Goal: Information Seeking & Learning: Learn about a topic

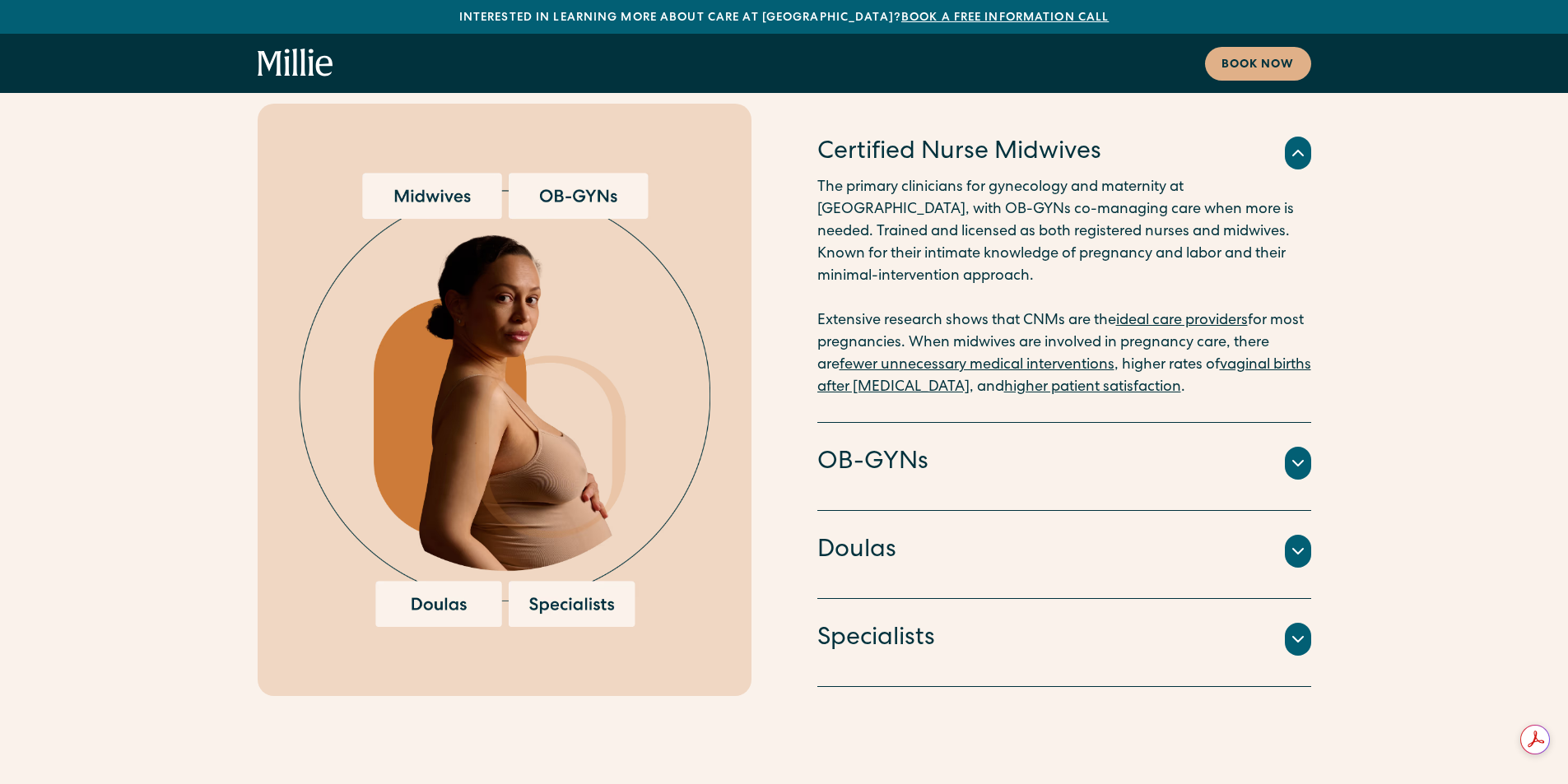
scroll to position [3868, 0]
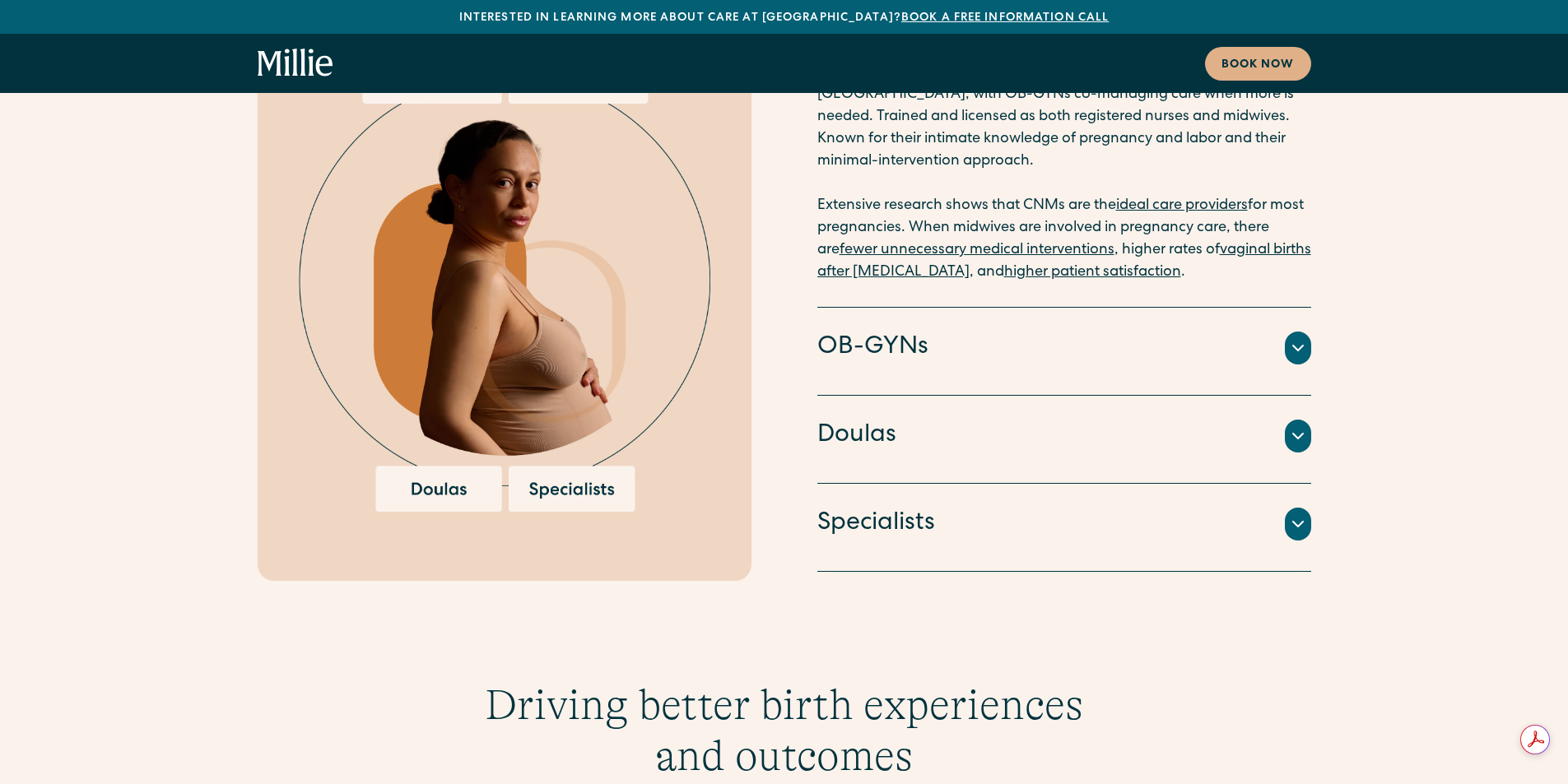
click at [1007, 507] on div "Specialists" at bounding box center [1064, 525] width 494 height 35
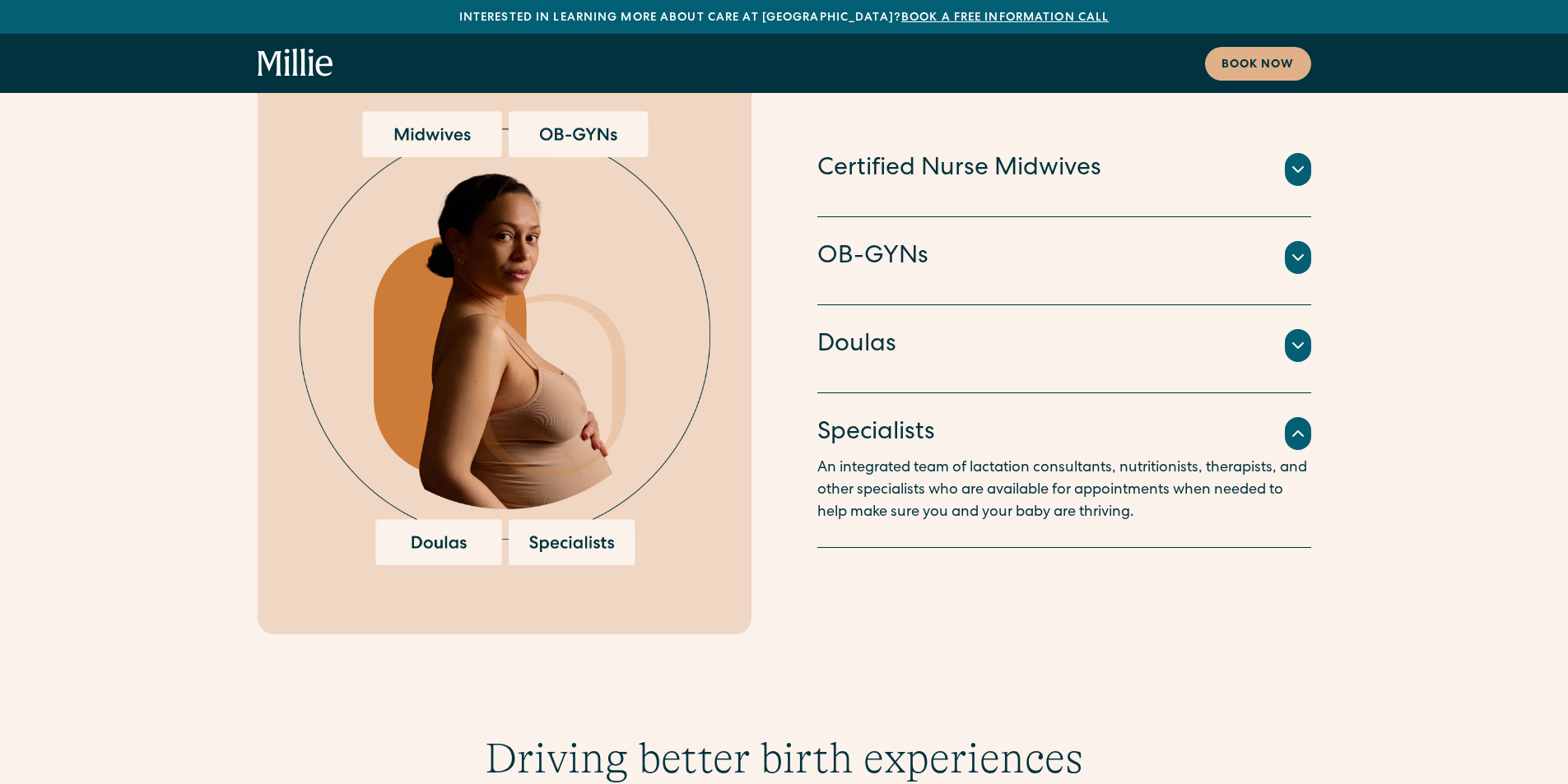
scroll to position [3786, 0]
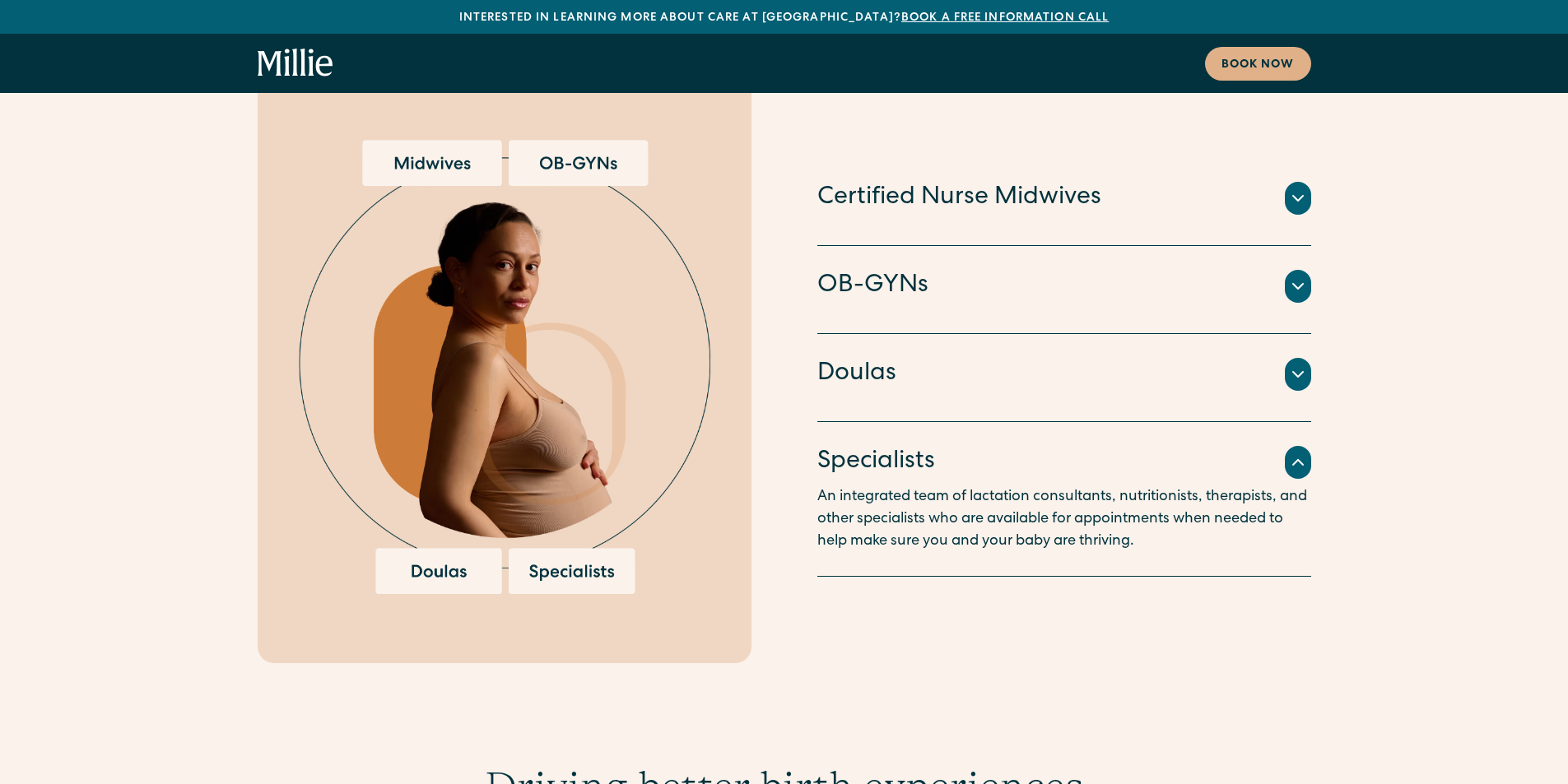
click at [1017, 269] on div "OB-GYNs" at bounding box center [1064, 286] width 494 height 35
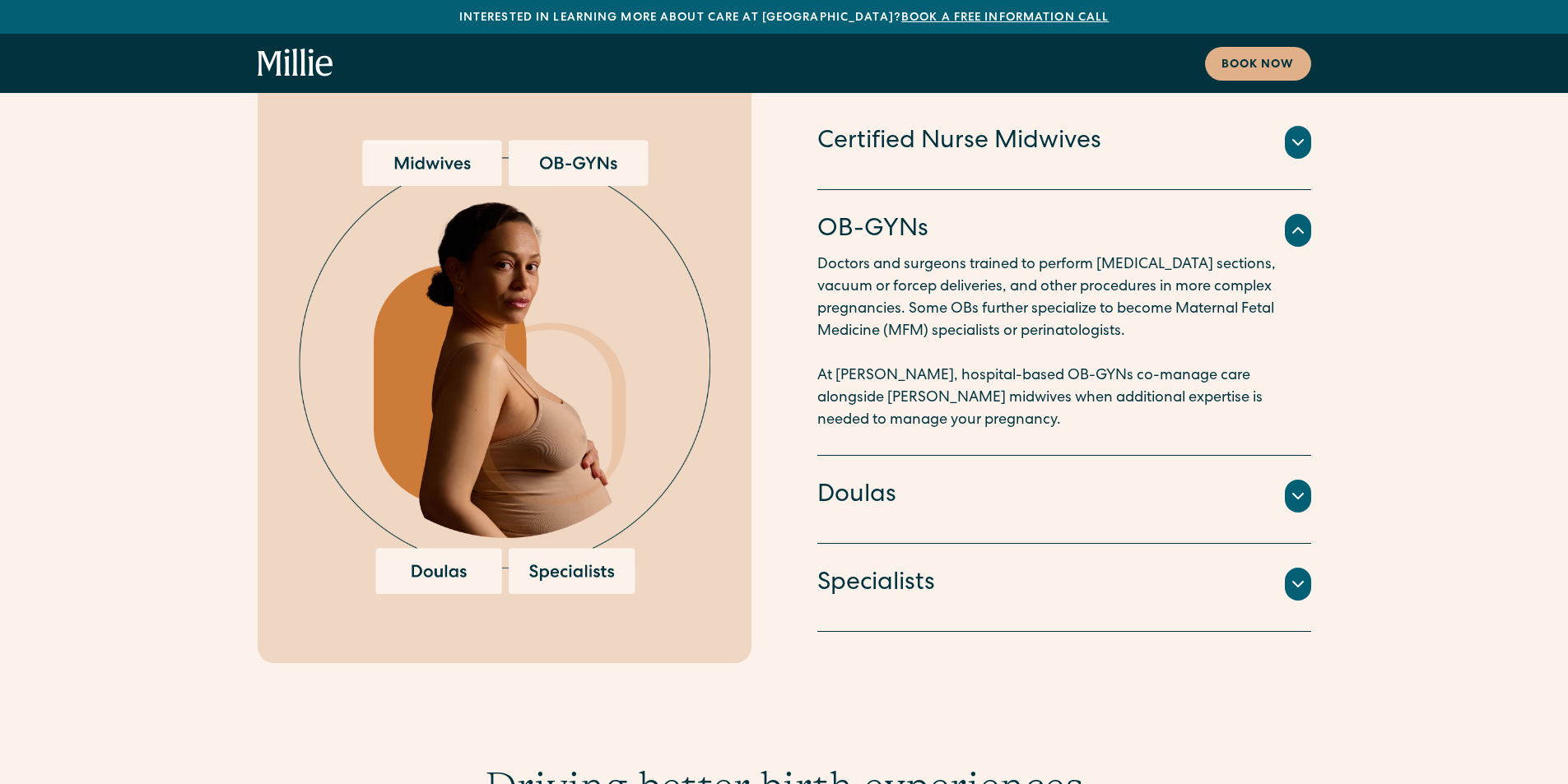
click at [1066, 479] on div "Doulas" at bounding box center [1064, 497] width 494 height 35
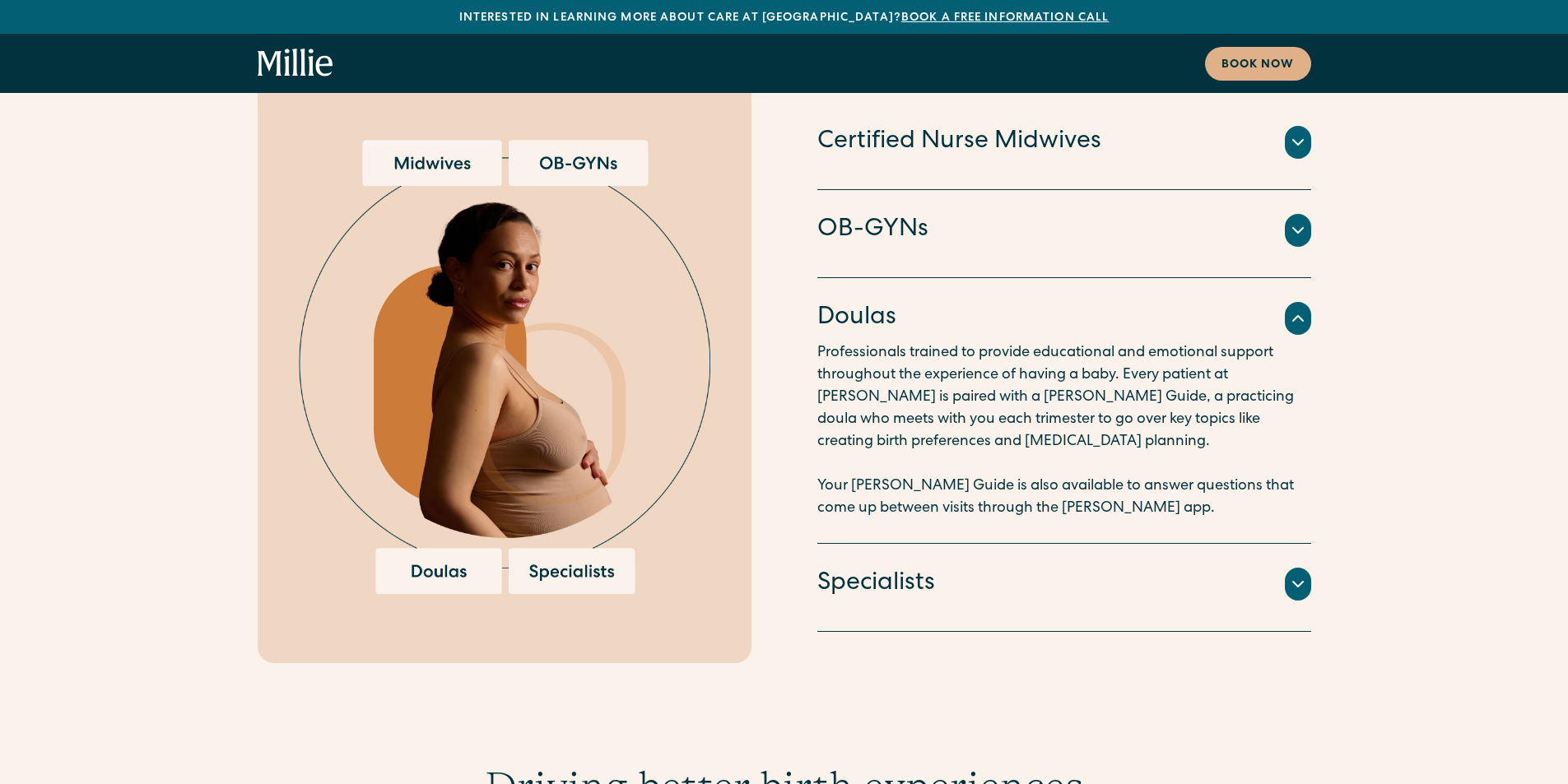
scroll to position [3539, 0]
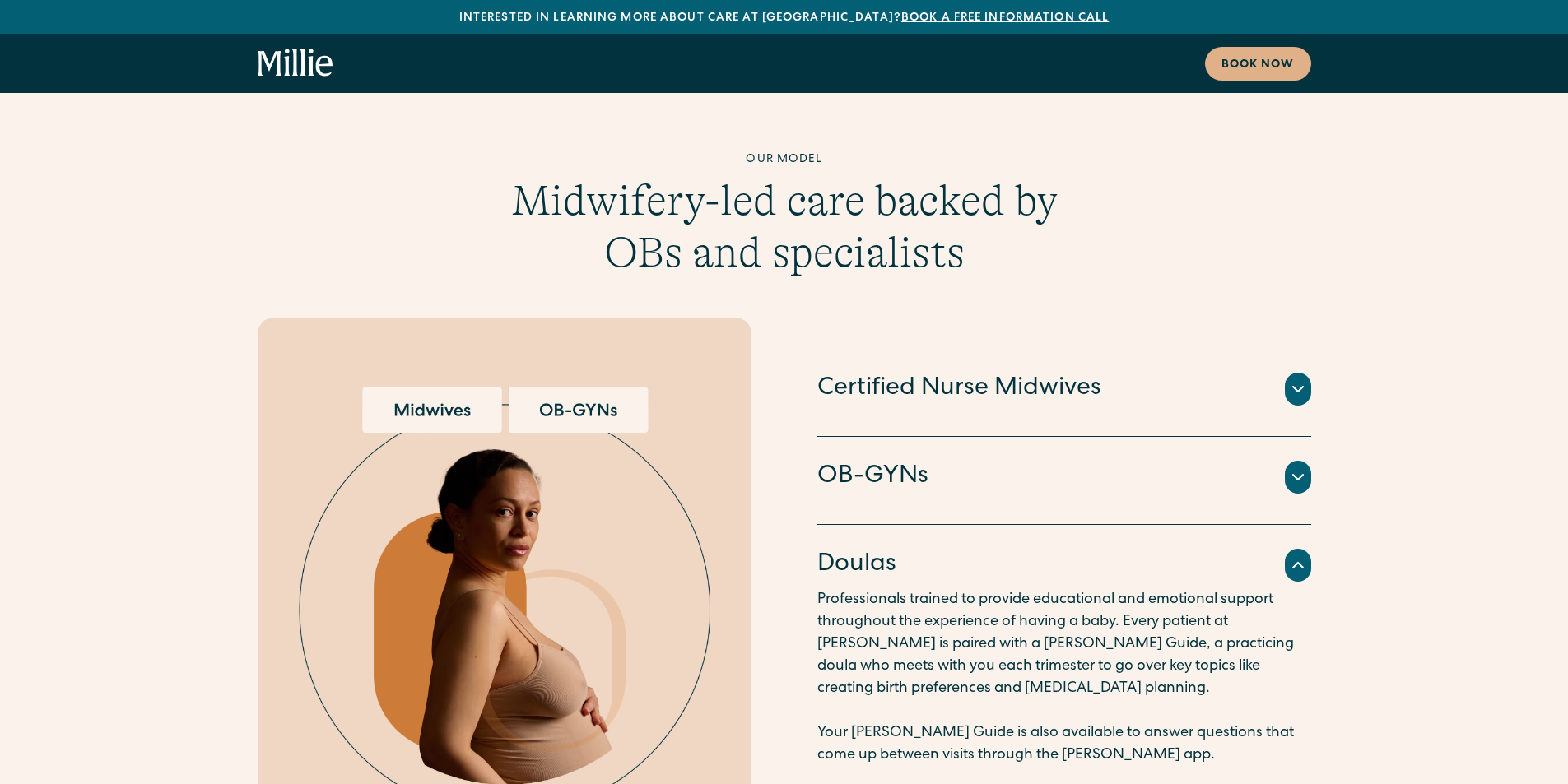
click at [1017, 363] on div "Certified Nurse Midwives The primary clinicians for gynecology and maternity at…" at bounding box center [1064, 393] width 494 height 88
click at [1055, 372] on h4 "Certified Nurse Midwives" at bounding box center [959, 389] width 284 height 35
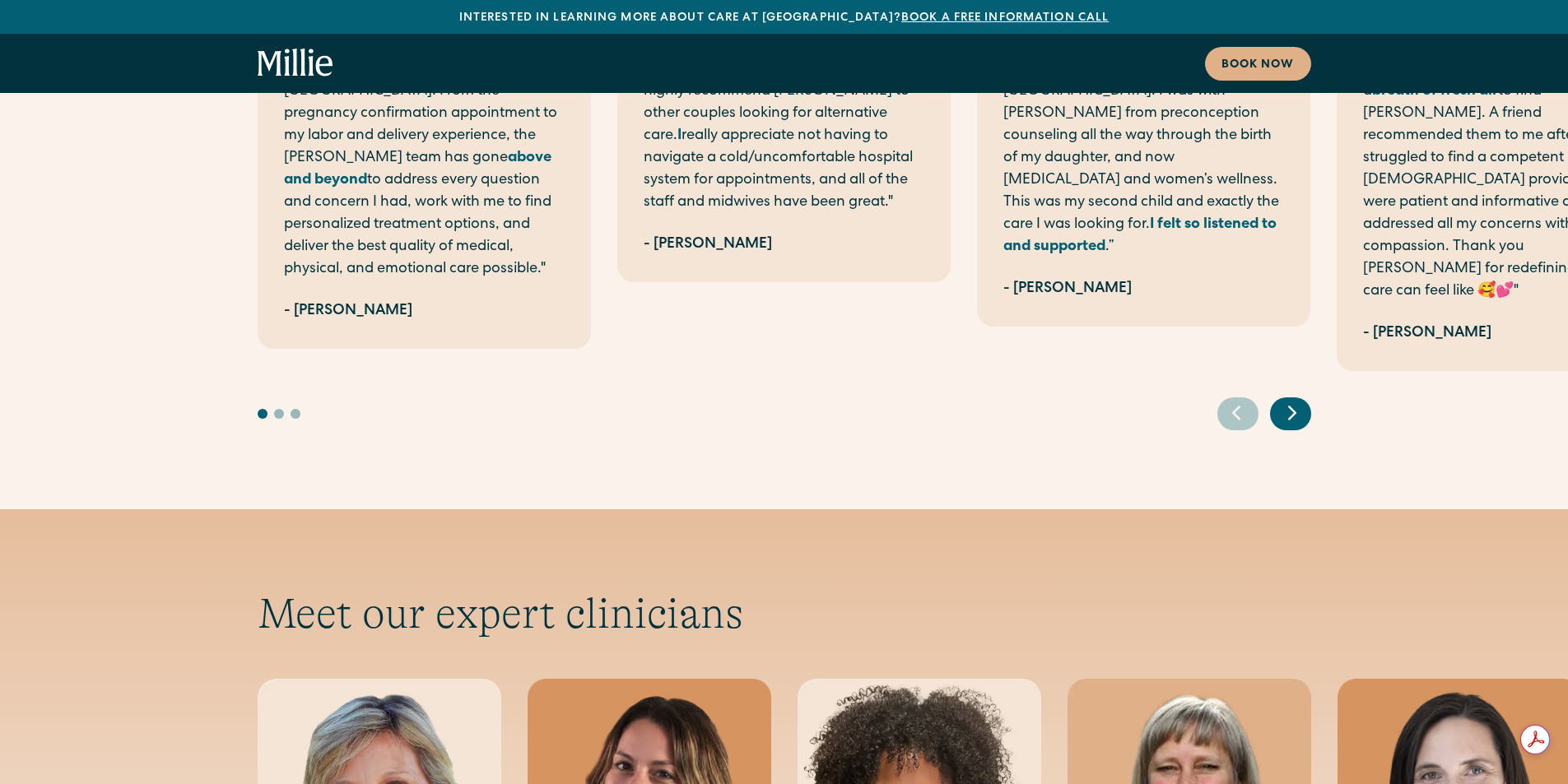
scroll to position [5761, 0]
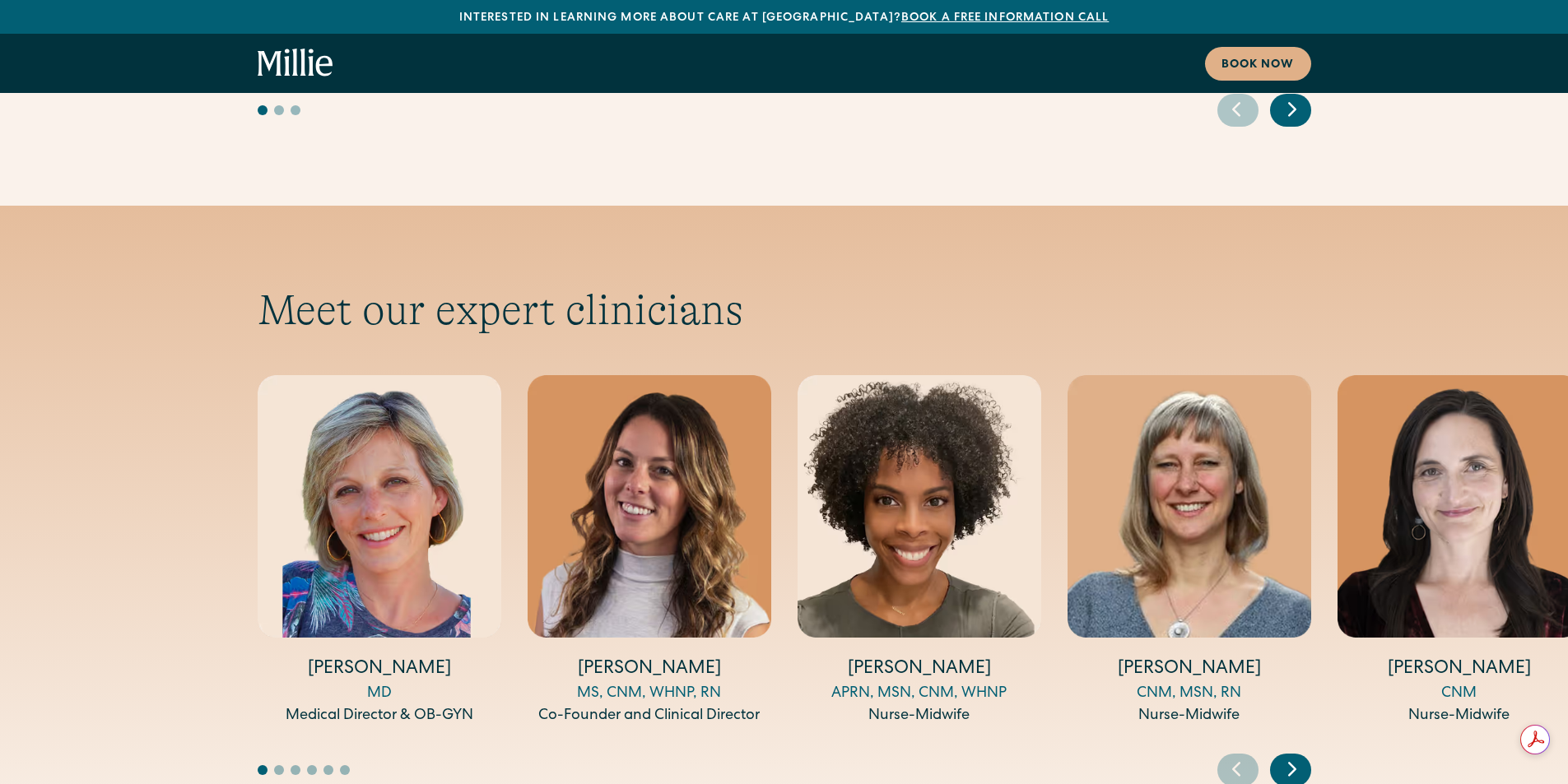
click at [1284, 756] on icon "Next slide" at bounding box center [1292, 769] width 25 height 26
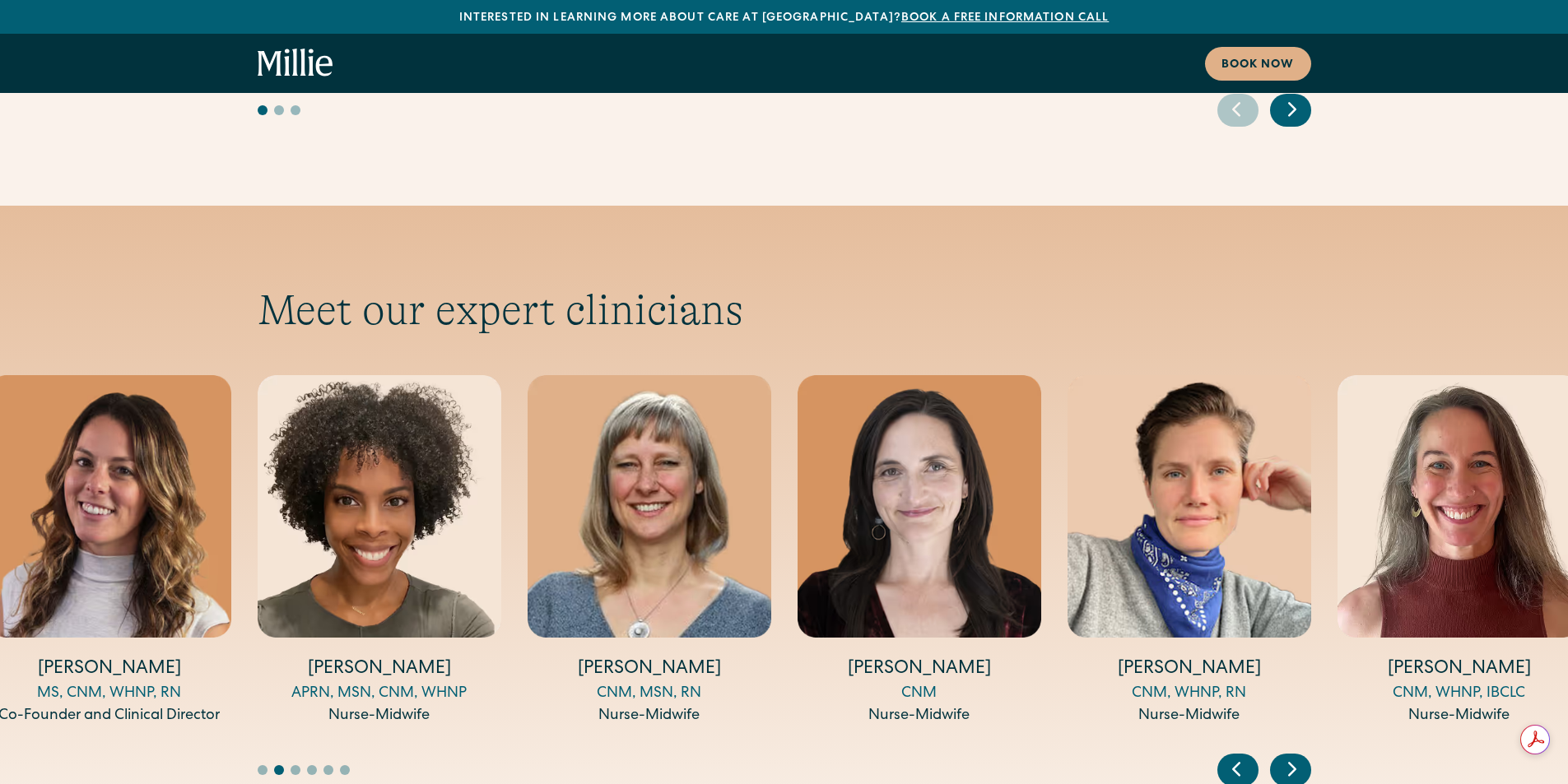
click at [1284, 756] on icon "Next slide" at bounding box center [1292, 769] width 25 height 26
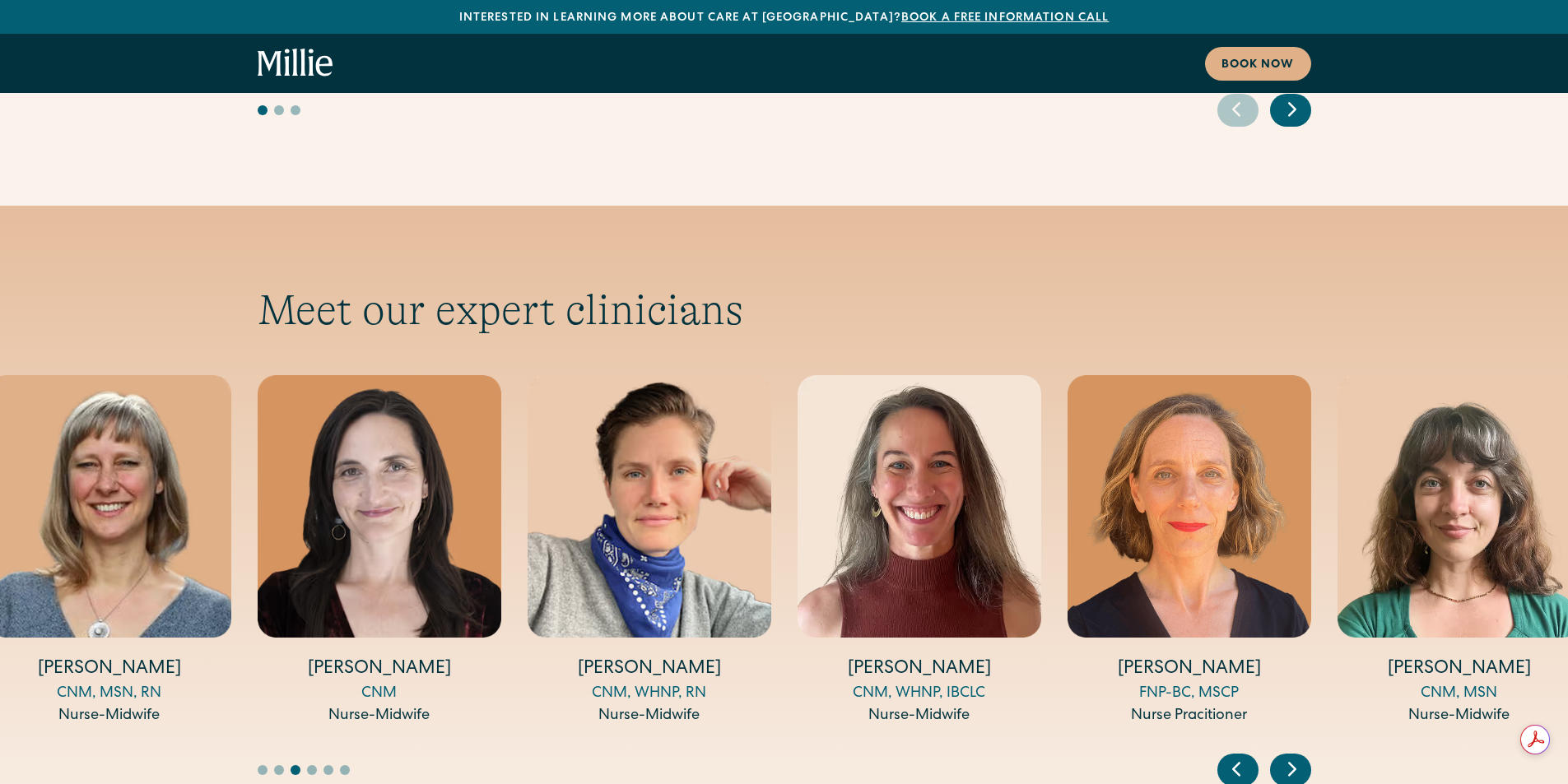
click at [1284, 756] on icon "Next slide" at bounding box center [1292, 769] width 25 height 26
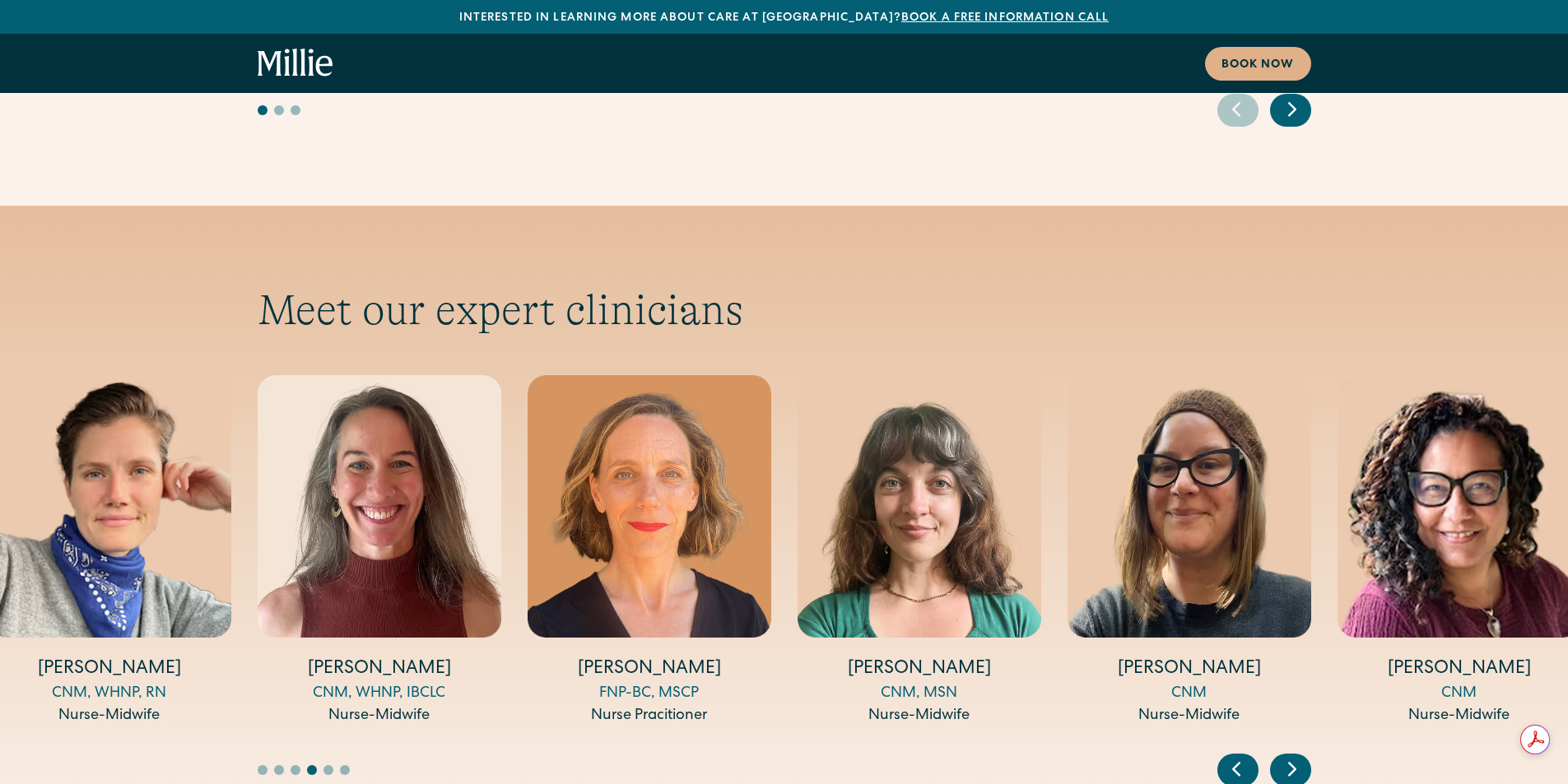
click at [1284, 756] on icon "Next slide" at bounding box center [1292, 769] width 25 height 26
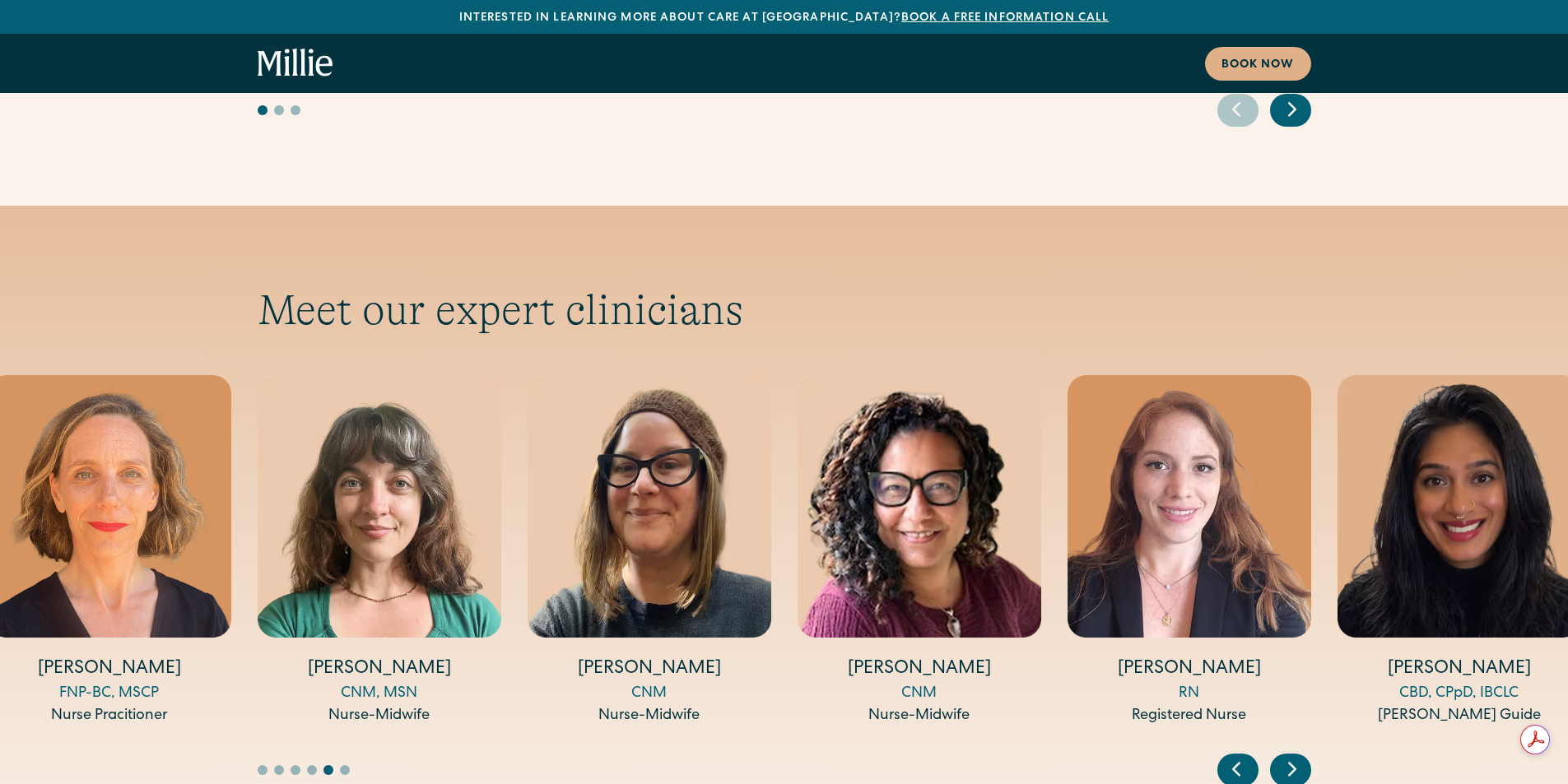
click at [1284, 756] on icon "Next slide" at bounding box center [1292, 769] width 25 height 26
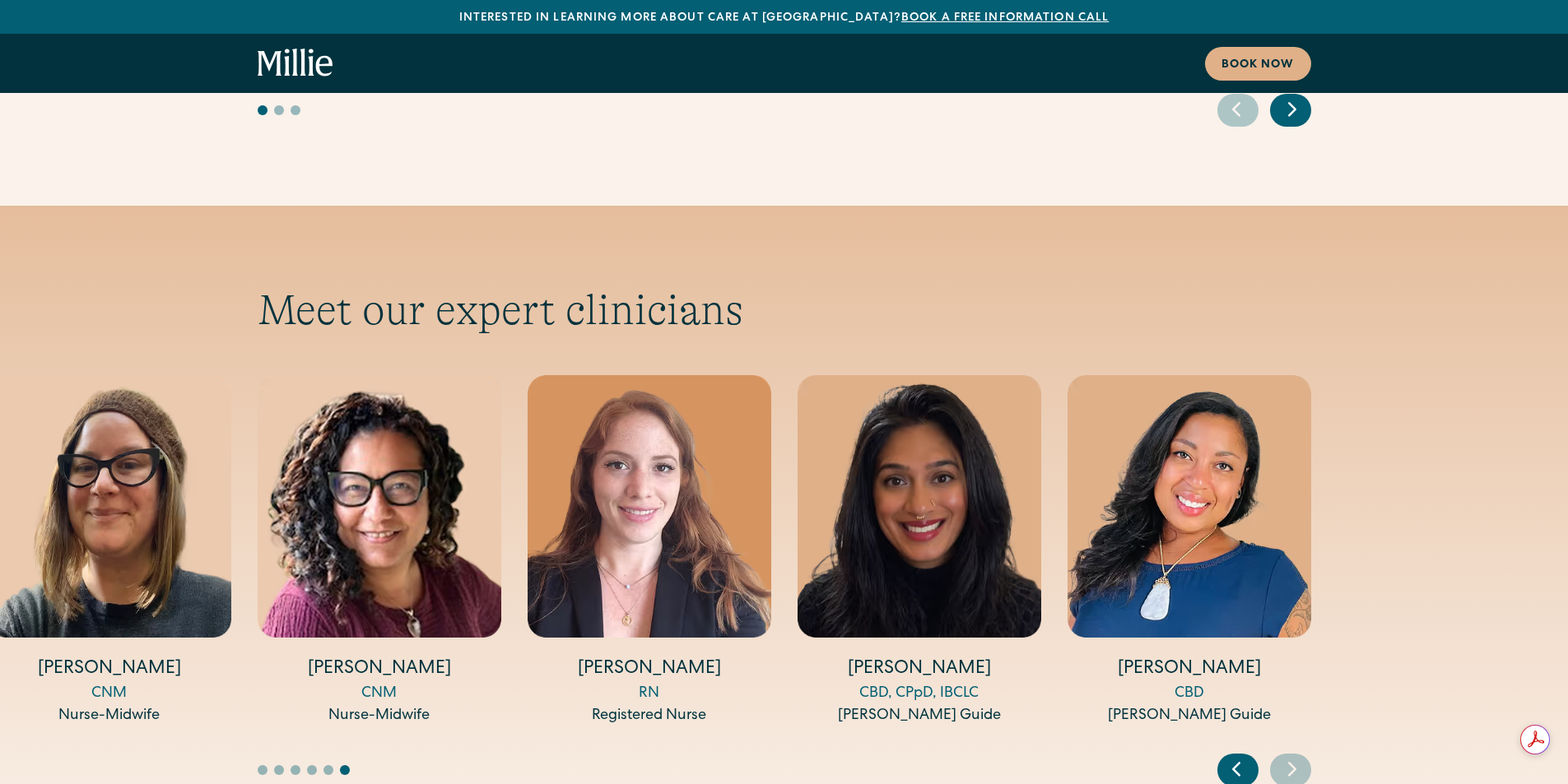
click at [1284, 756] on icon "Next slide" at bounding box center [1292, 769] width 25 height 26
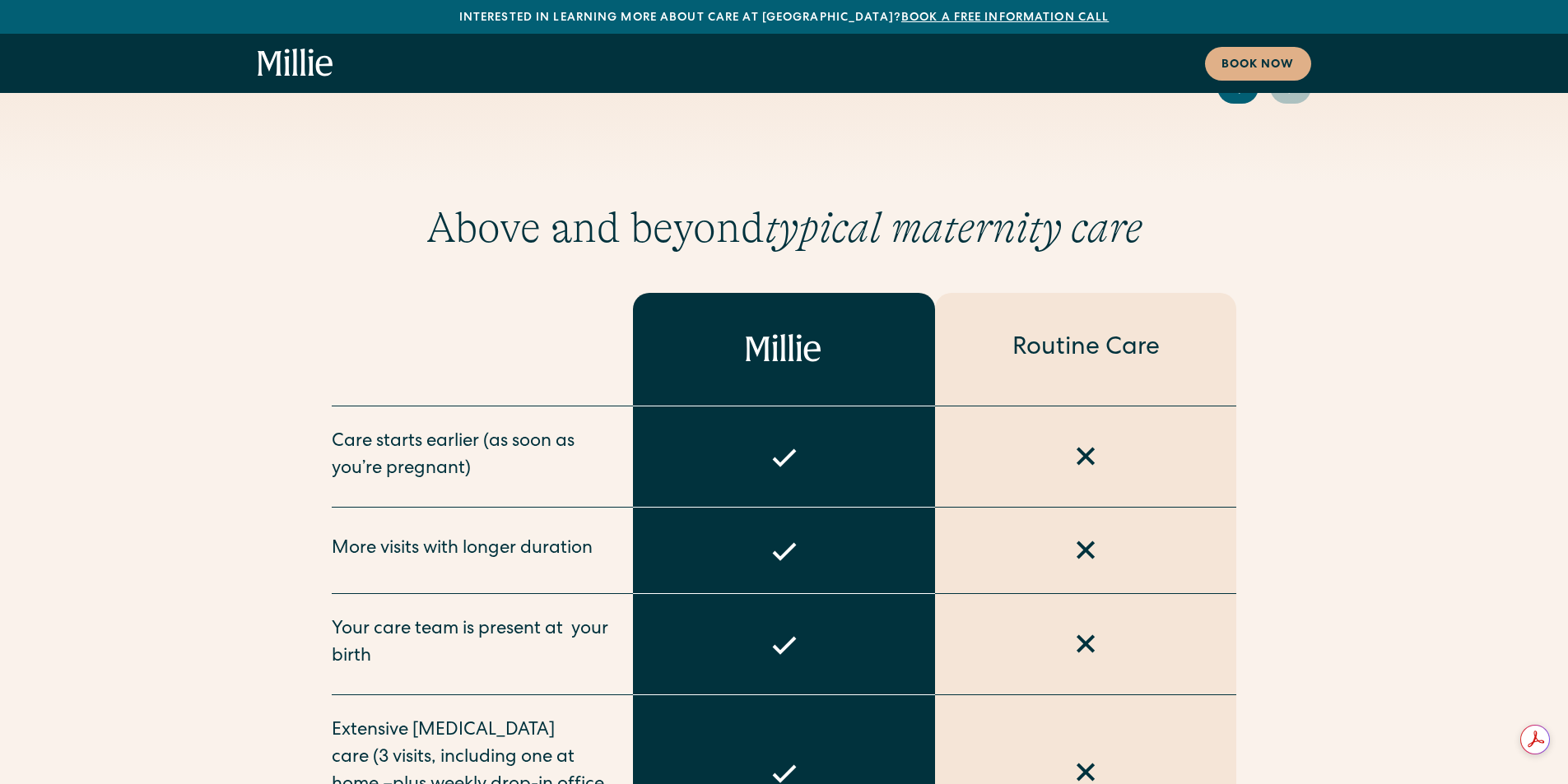
scroll to position [6584, 0]
